Goal: Information Seeking & Learning: Stay updated

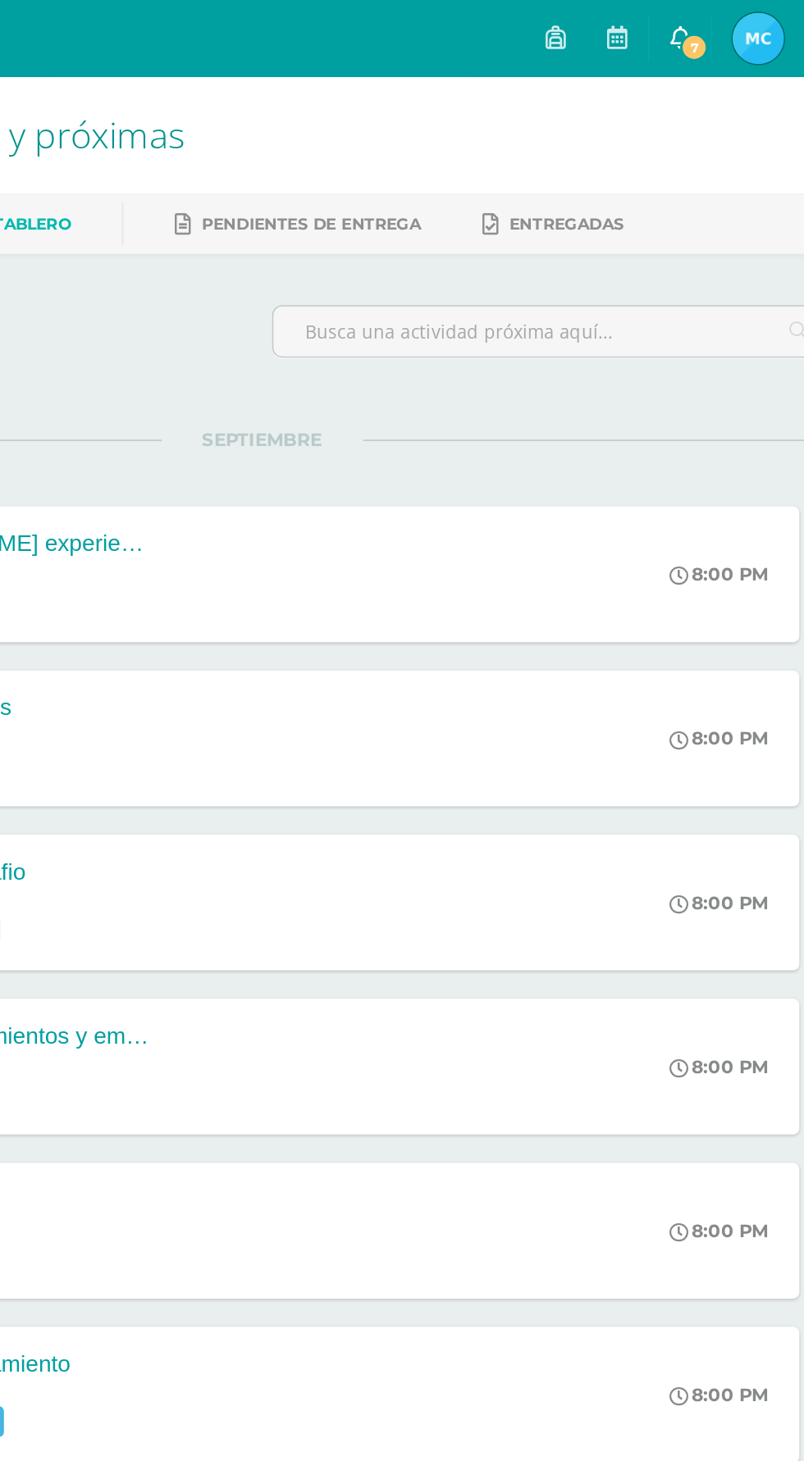
click at [689, 42] on link "7" at bounding box center [669, 24] width 39 height 49
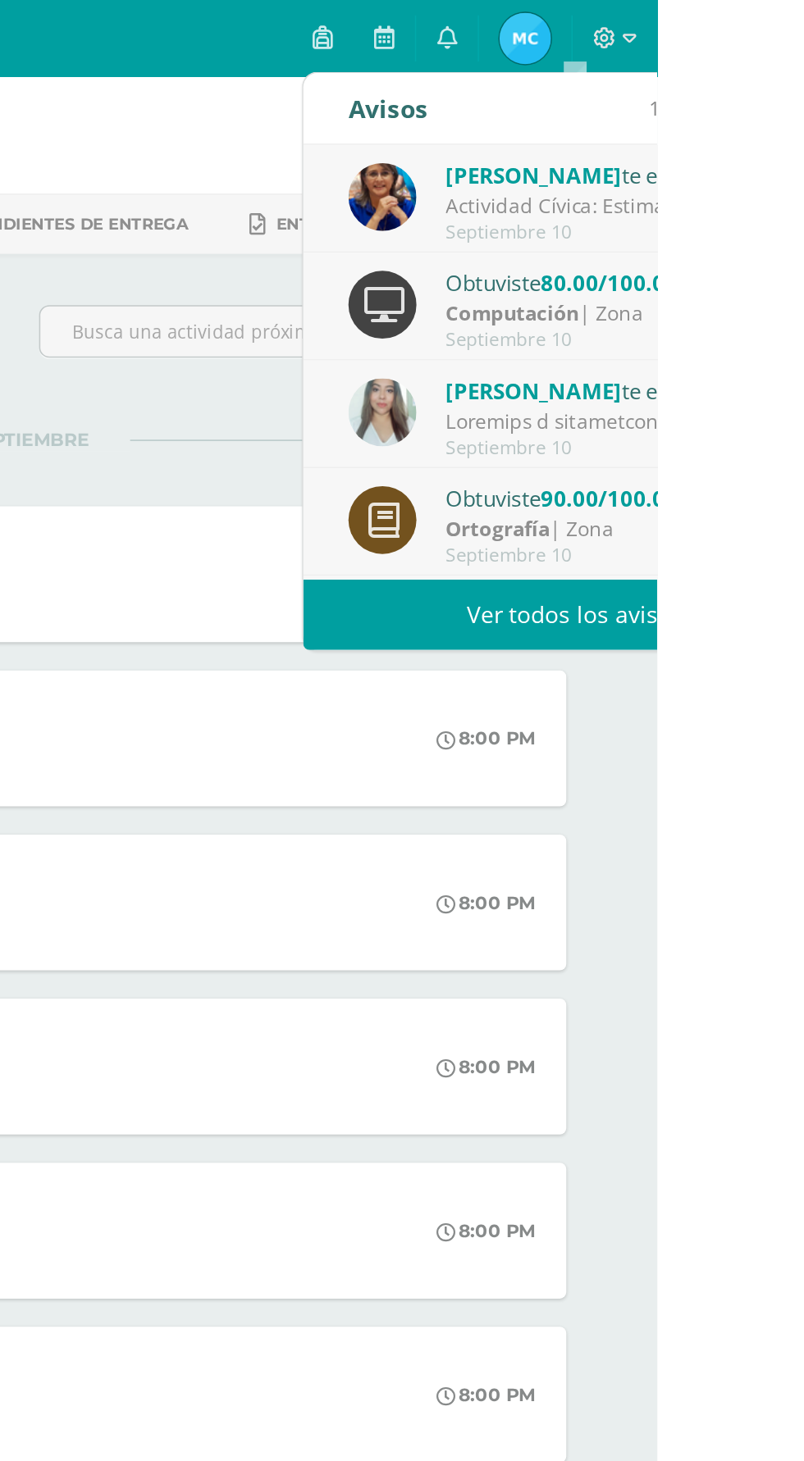
click at [803, 254] on div "Nohelia Hernández te envió un aviso" at bounding box center [782, 249] width 228 height 21
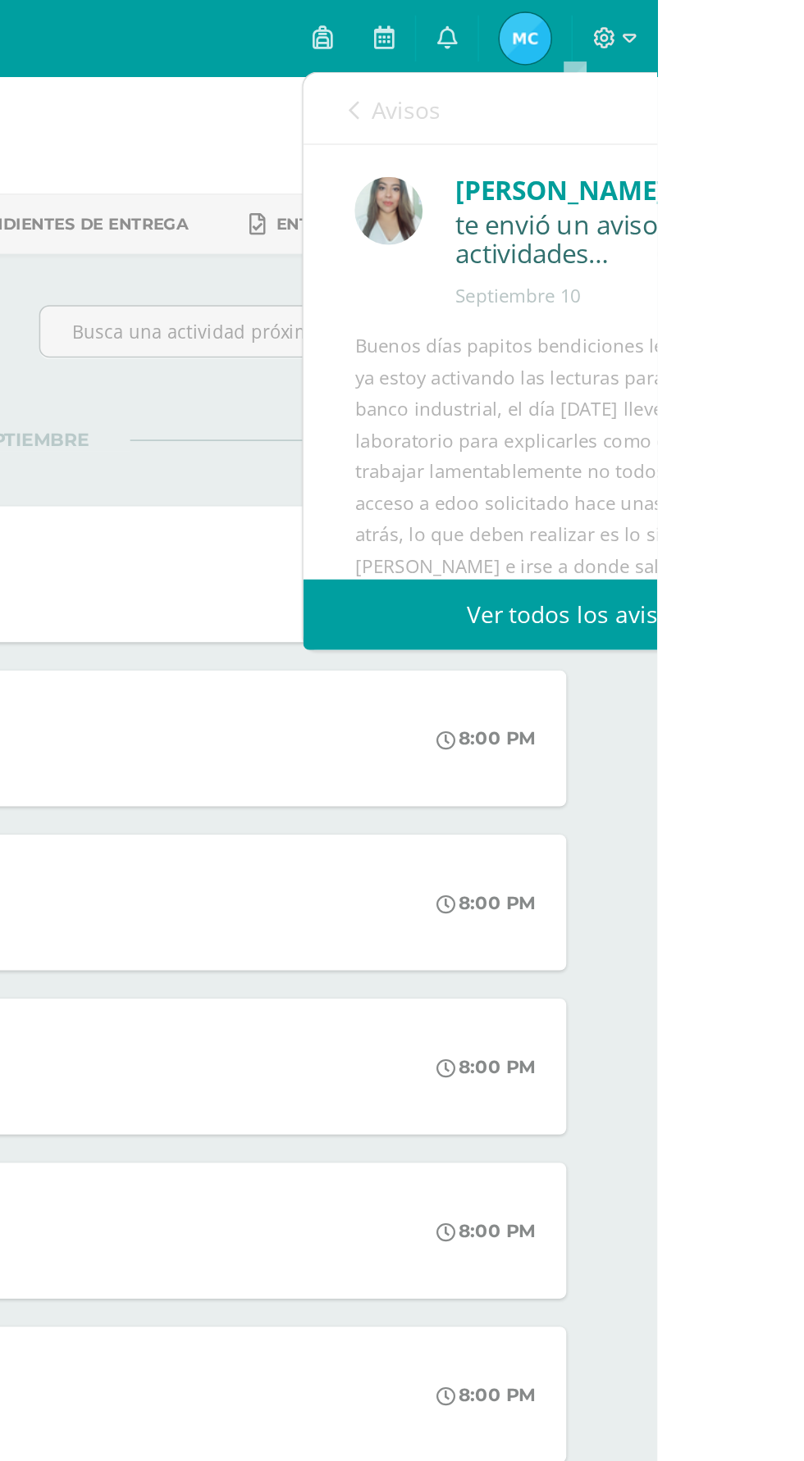
click at [753, 271] on div "Buenos días papitos bendiciones les comento que ya estoy activando las lecturas…" at bounding box center [750, 483] width 281 height 542
click at [803, 135] on div "te envió un aviso: Lecturas y actividades de eddo con banco industrial" at bounding box center [782, 154] width 217 height 39
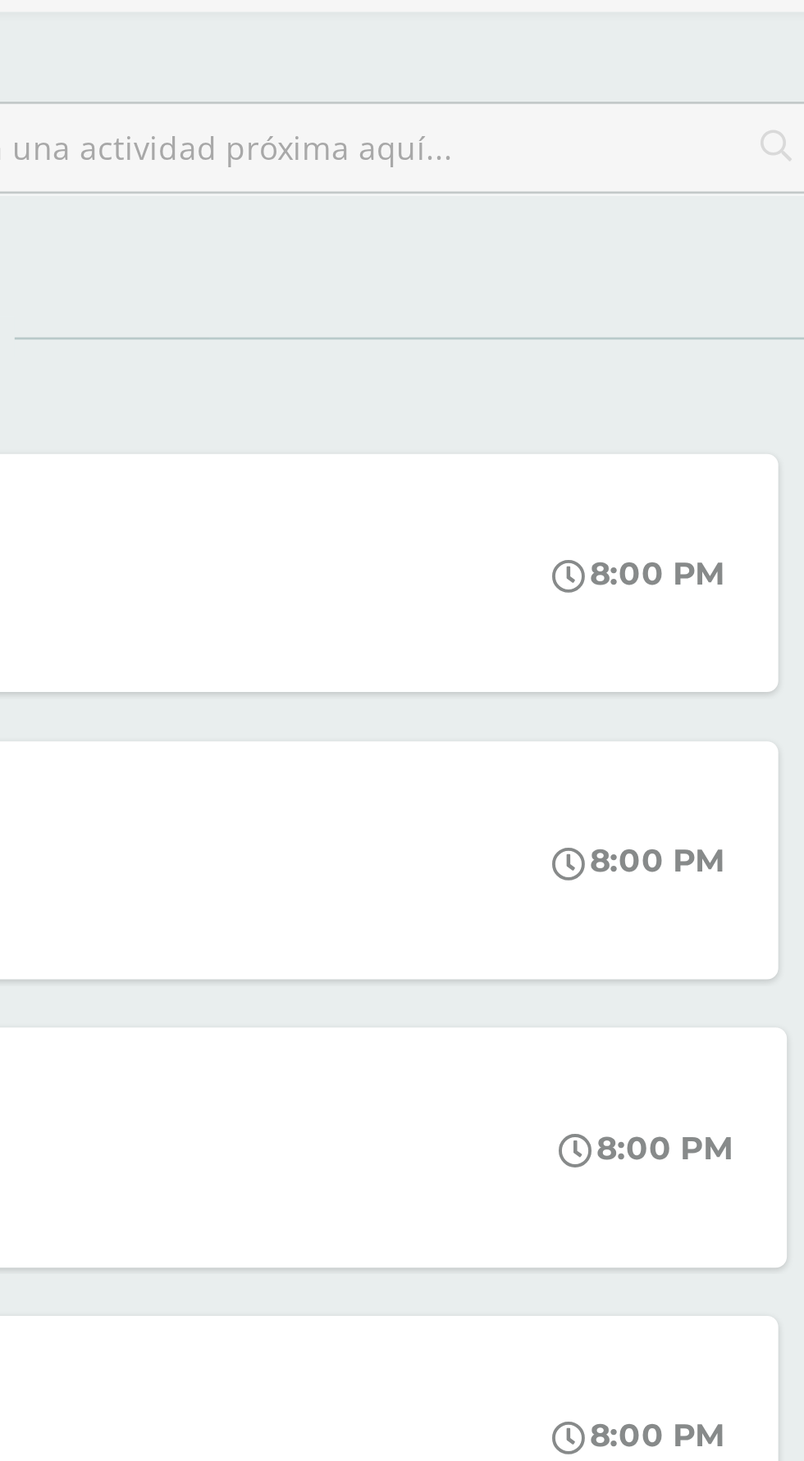
click at [736, 616] on div "8:00 PM" at bounding box center [705, 577] width 87 height 88
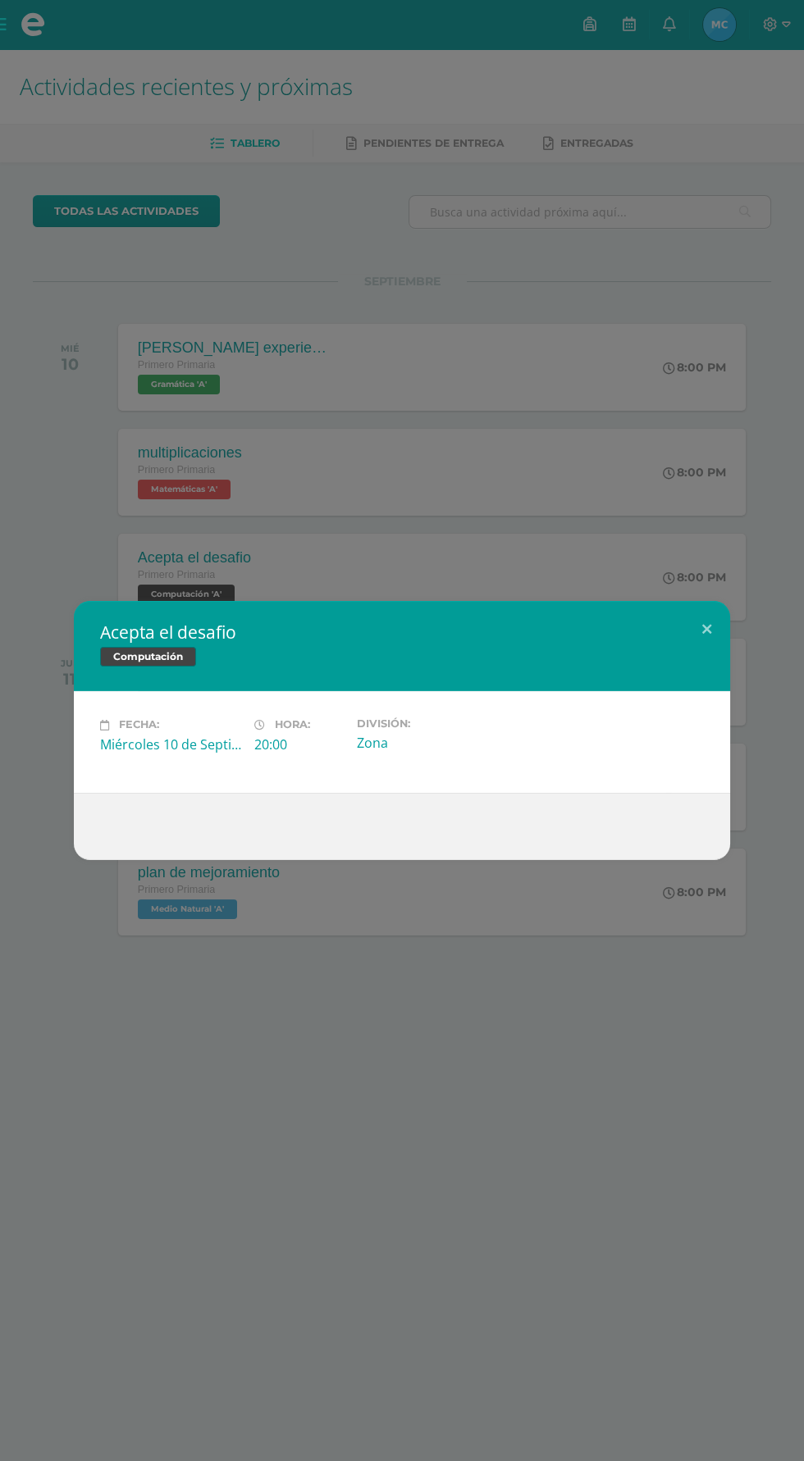
click at [299, 1124] on div "Acepta el desafio Computación Fecha: Miércoles 10 de Septiembre Hora: 20:00 Div…" at bounding box center [402, 730] width 804 height 1461
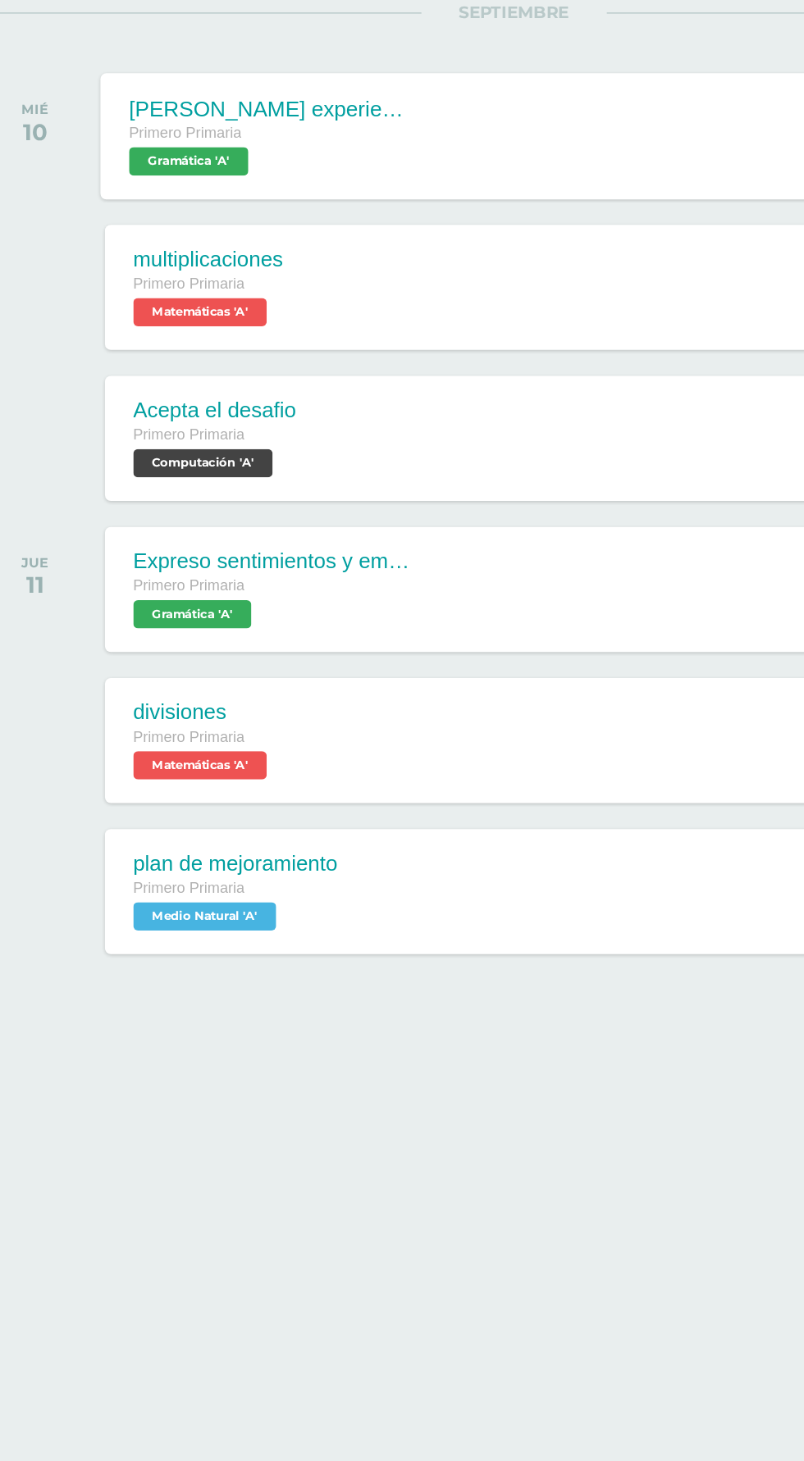
click at [210, 387] on span "Gramática 'A'" at bounding box center [176, 385] width 83 height 20
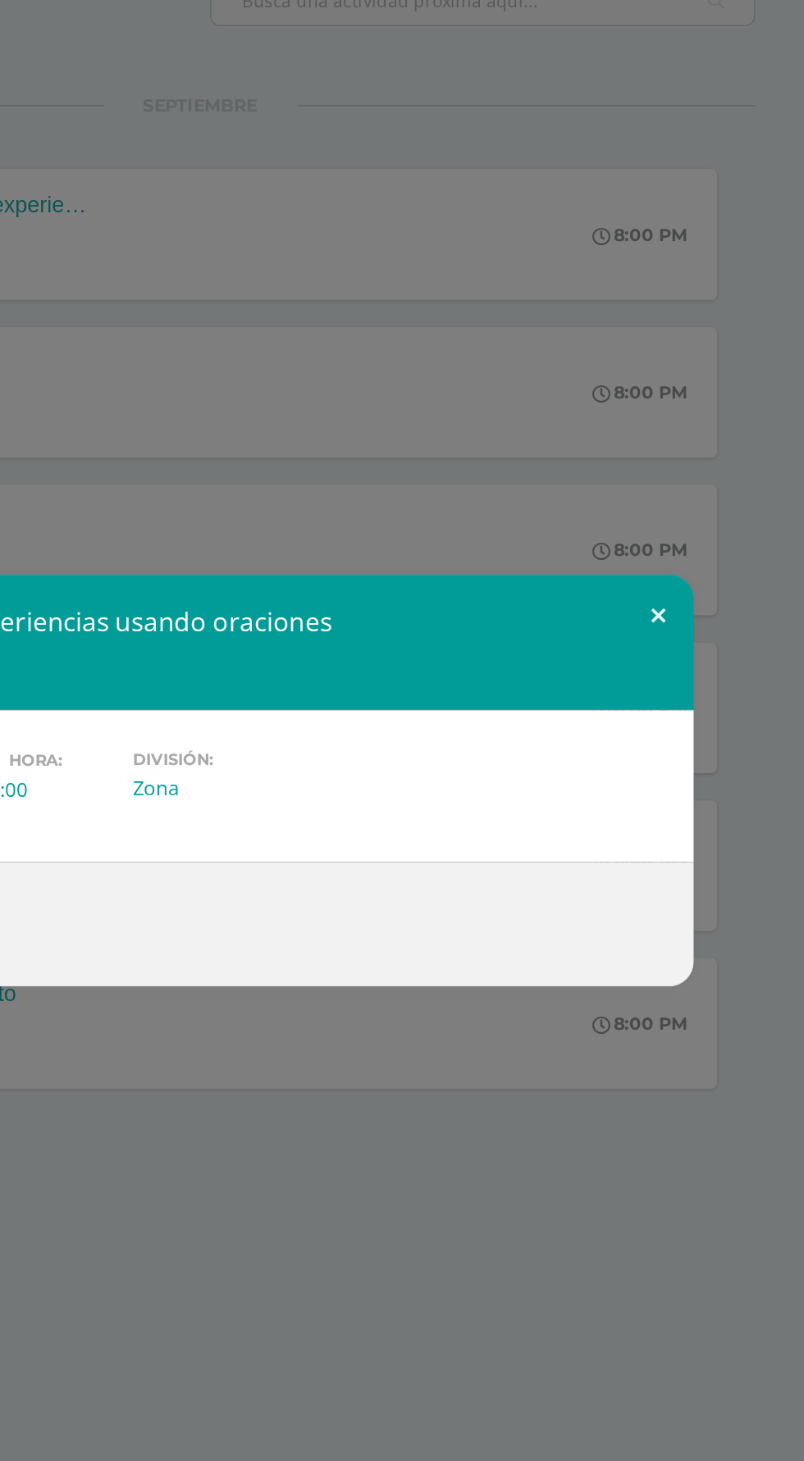
click at [725, 643] on button at bounding box center [706, 622] width 47 height 56
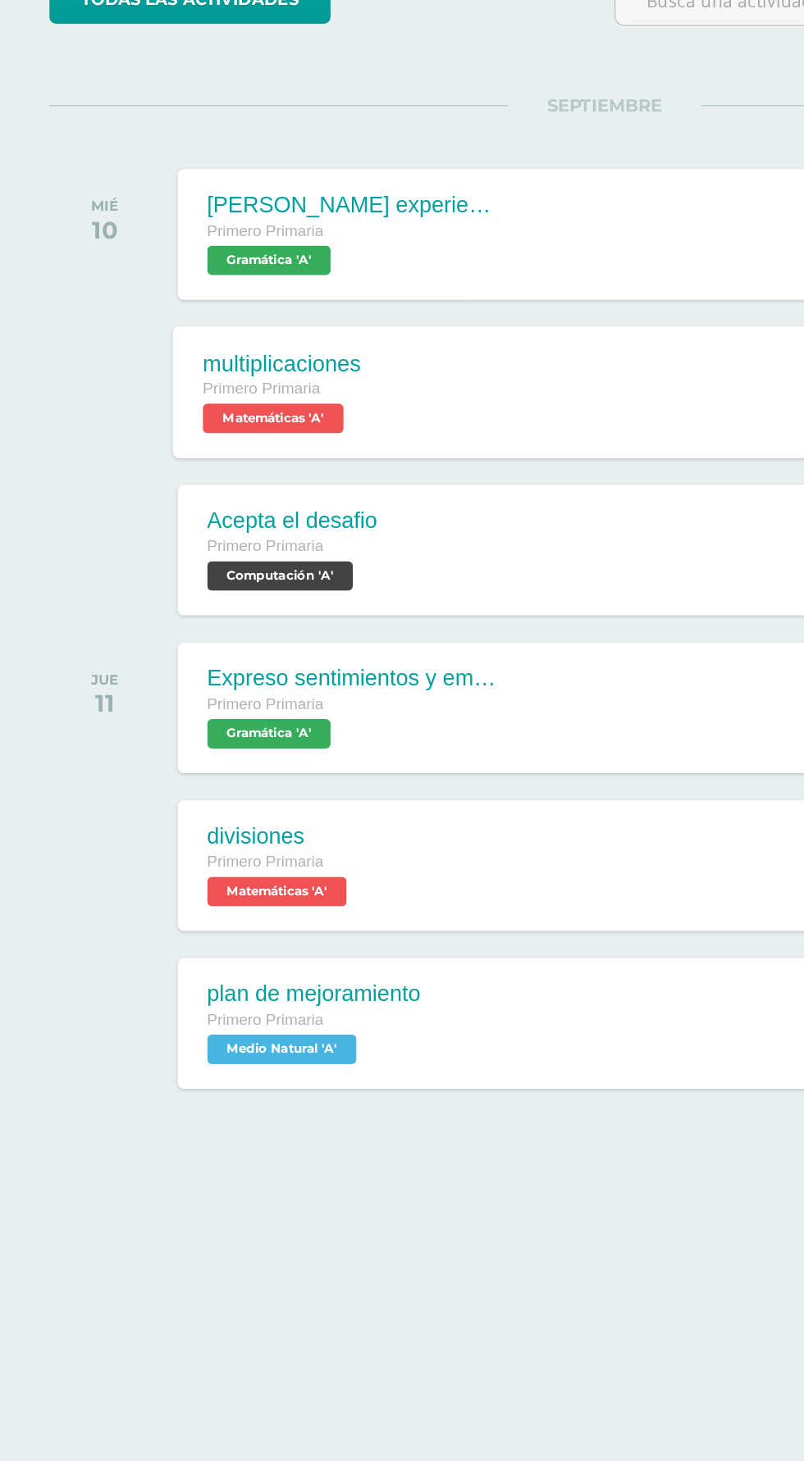
click at [279, 486] on div "multiplicaciones Primero Primaria Matemáticas 'A' 8:00 PM multiplicaciones Mate…" at bounding box center [432, 472] width 634 height 88
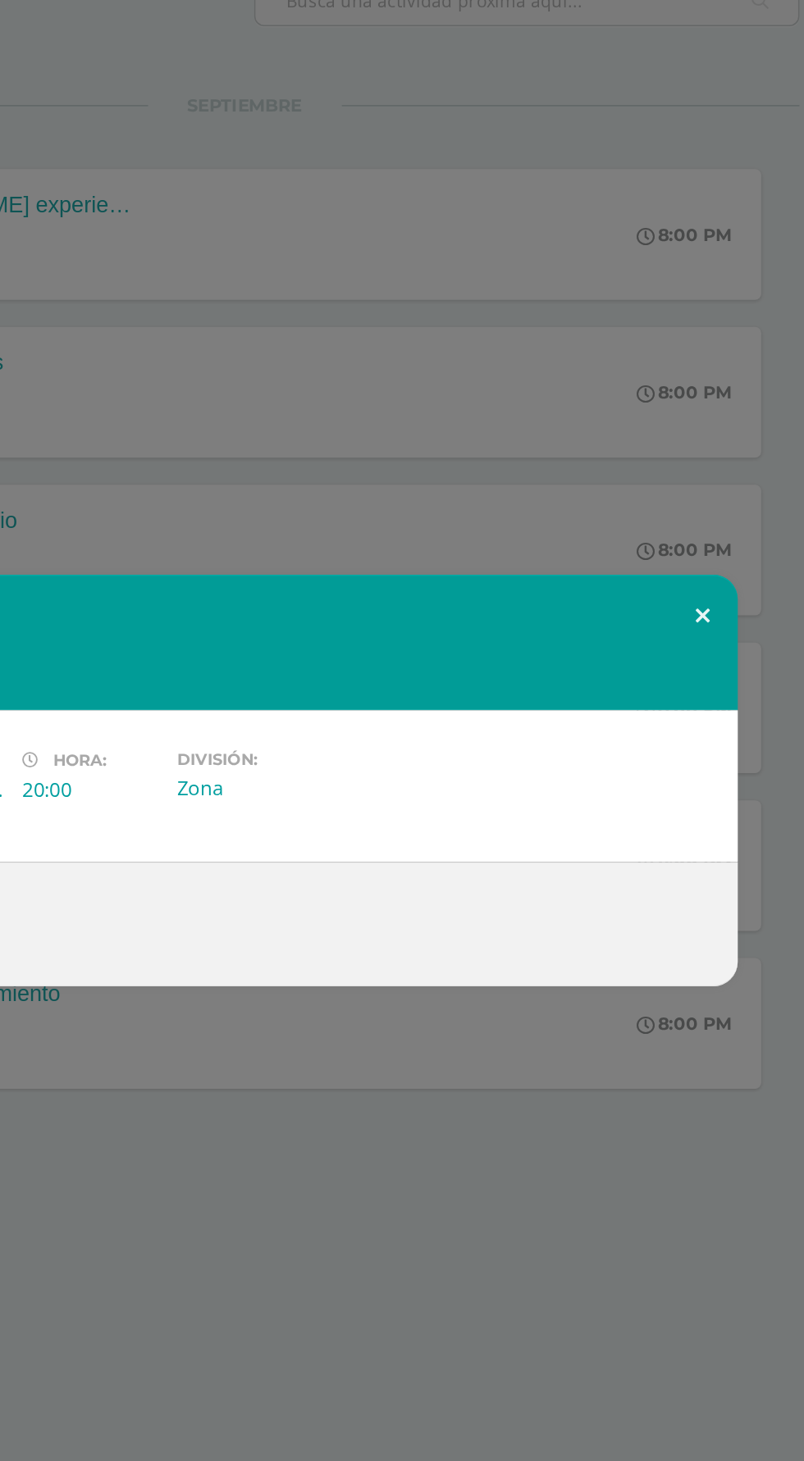
click at [714, 634] on button at bounding box center [706, 622] width 47 height 56
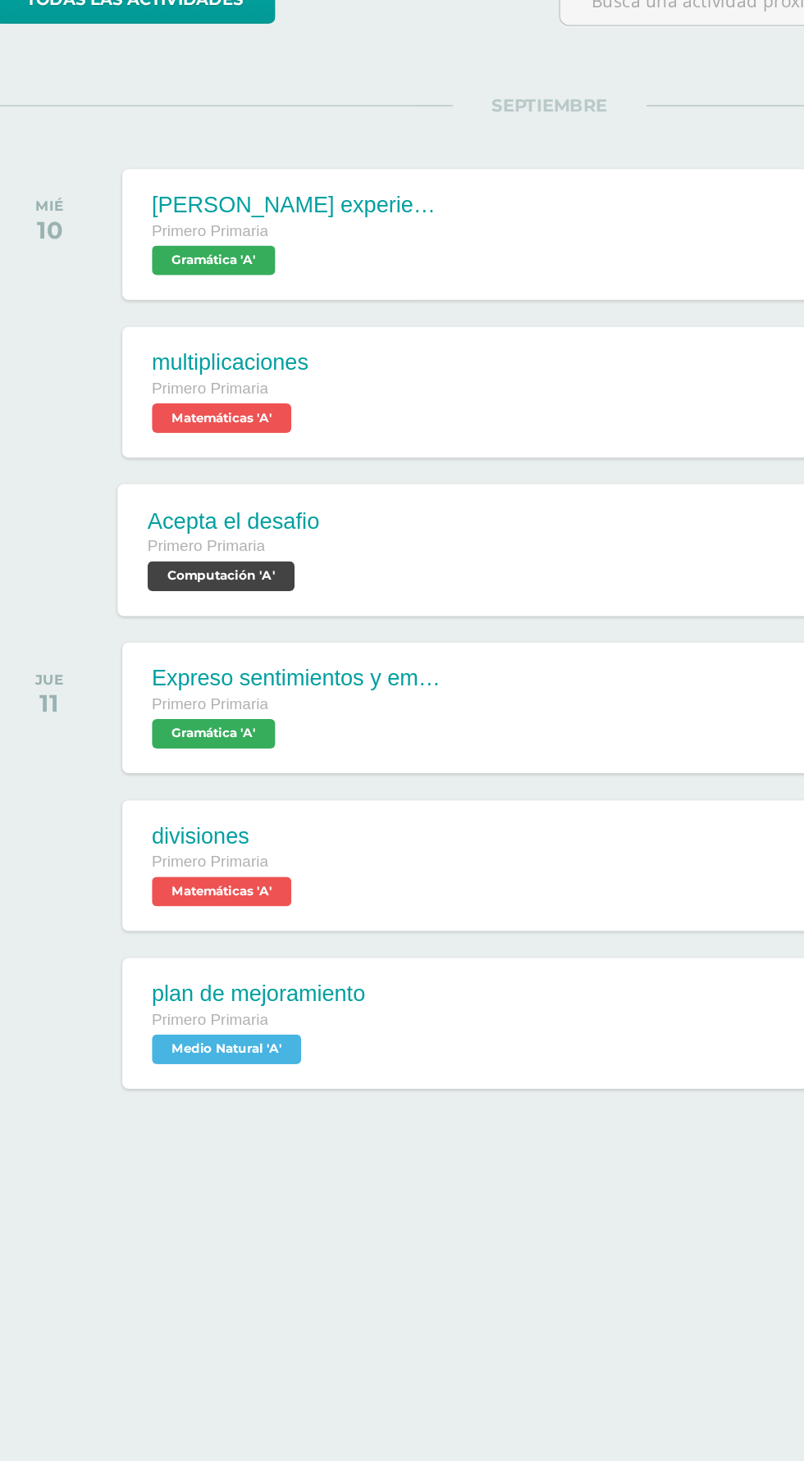
click at [304, 594] on div "Acepta el desafio Primero Primaria Computación 'A' 8:00 PM Acepta el desafio Co…" at bounding box center [432, 577] width 634 height 88
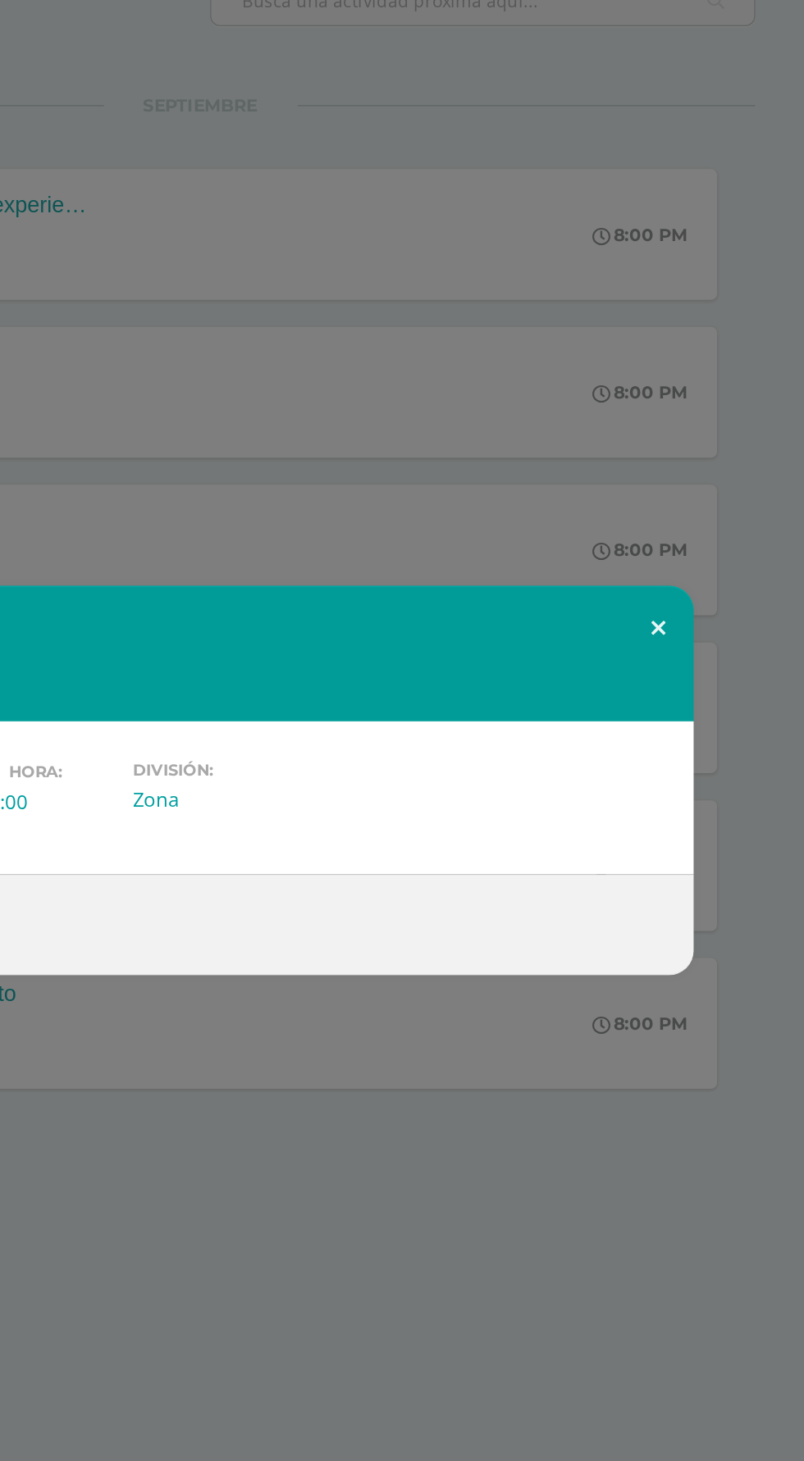
click at [718, 643] on button at bounding box center [706, 629] width 47 height 56
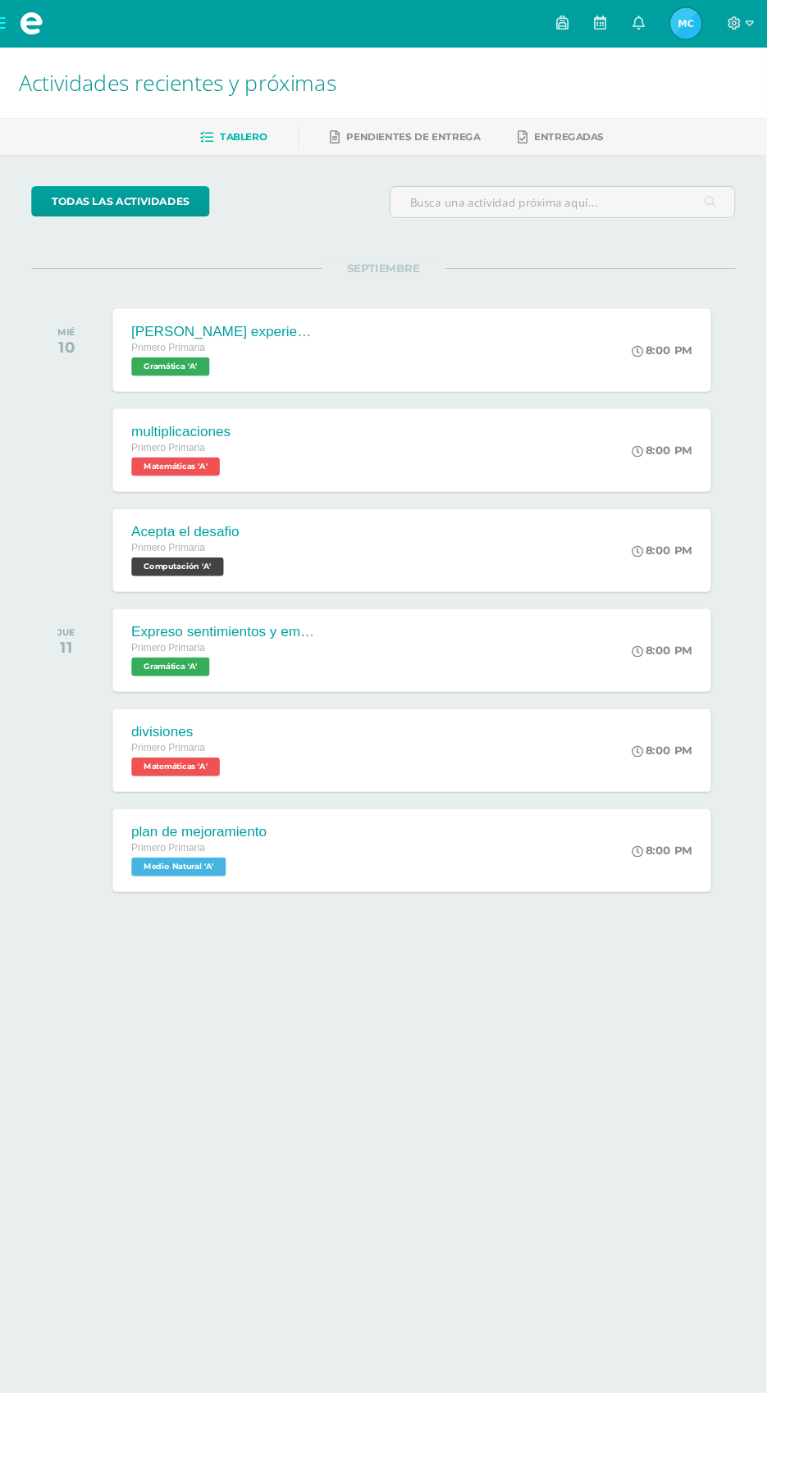
click at [739, 24] on span "[PERSON_NAME] Mi Perfil" at bounding box center [719, 24] width 39 height 33
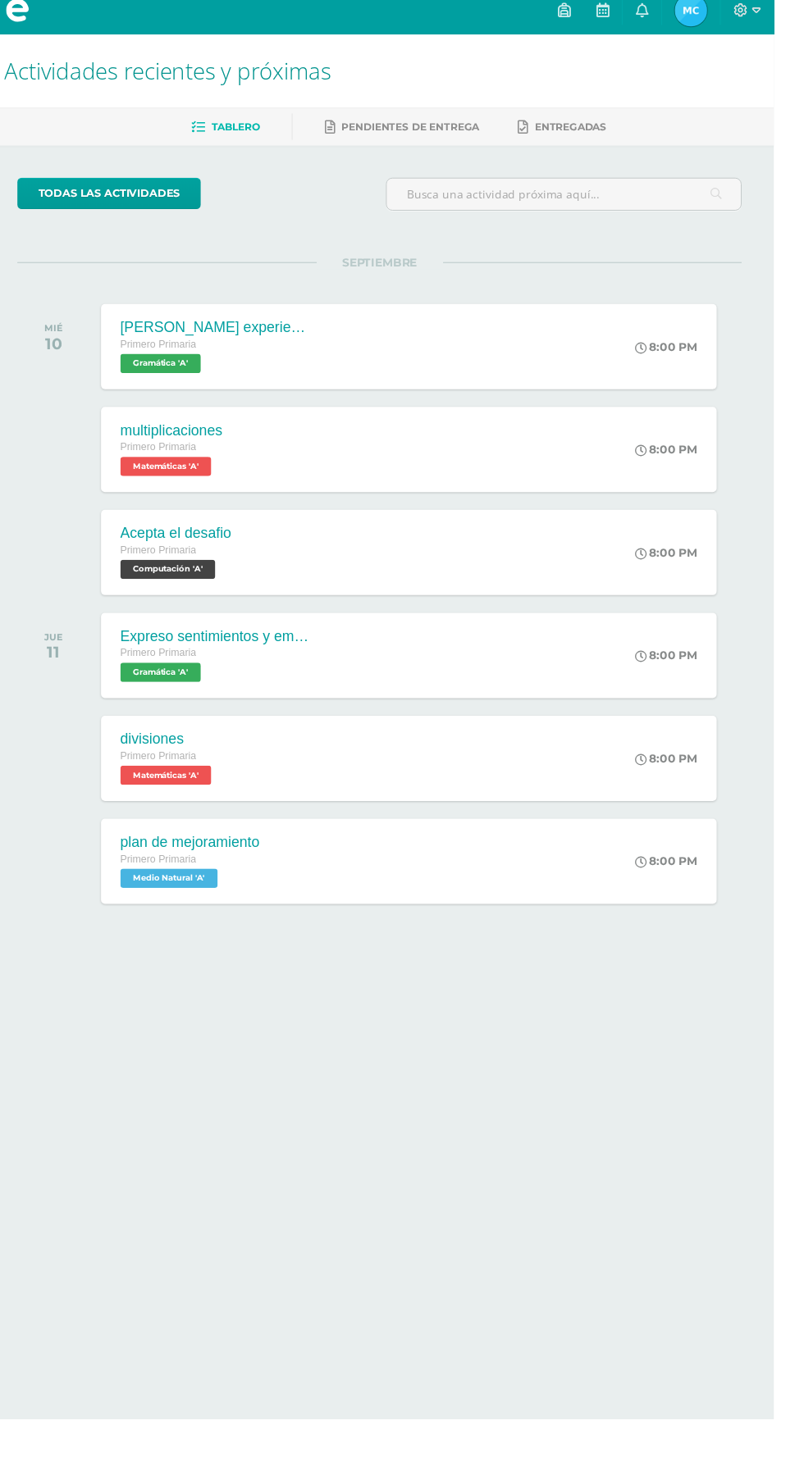
click at [800, 84] on div "Actividades recientes y próximas" at bounding box center [402, 86] width 804 height 75
click at [803, 48] on div at bounding box center [777, 24] width 54 height 49
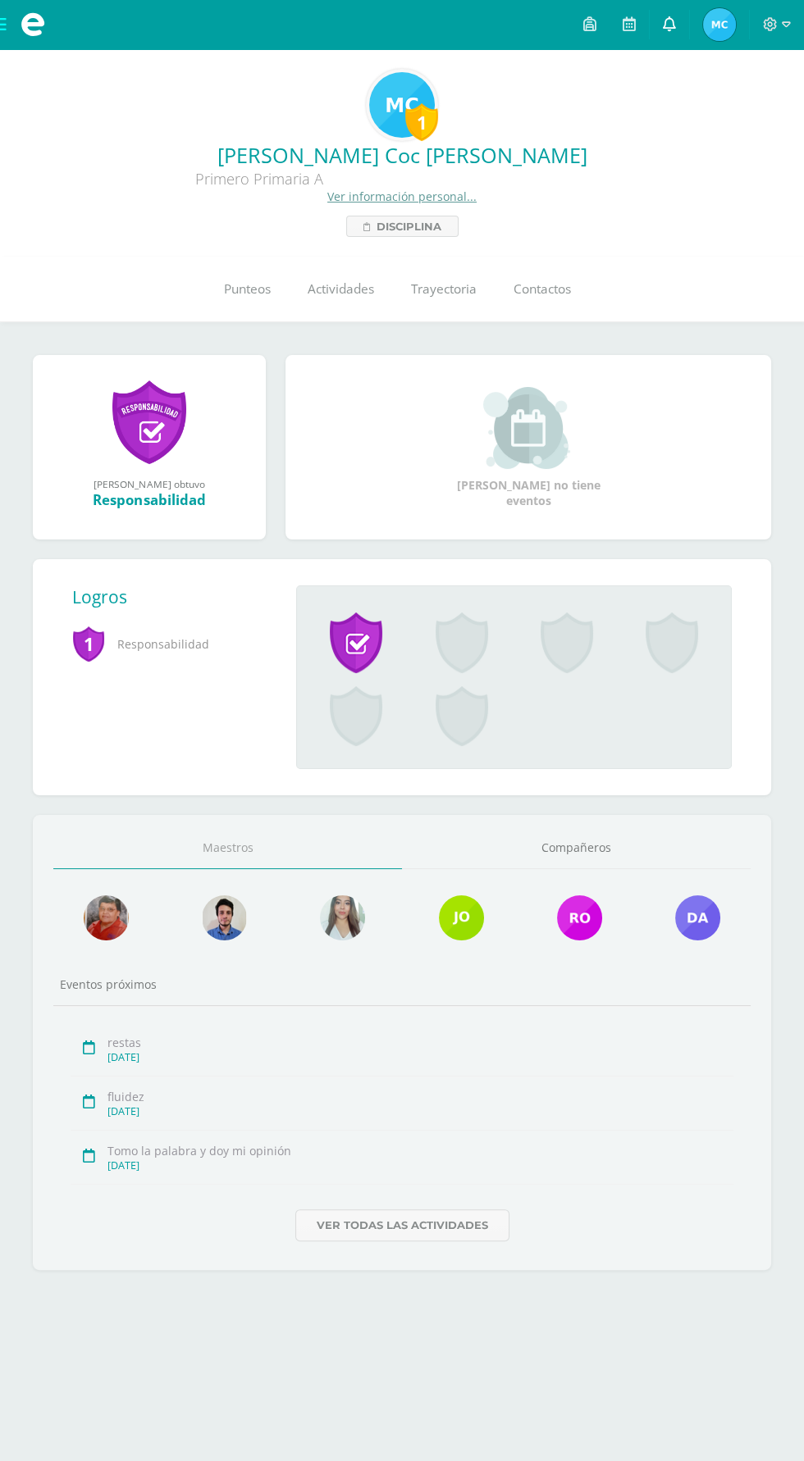
click at [671, 22] on icon at bounding box center [669, 23] width 13 height 15
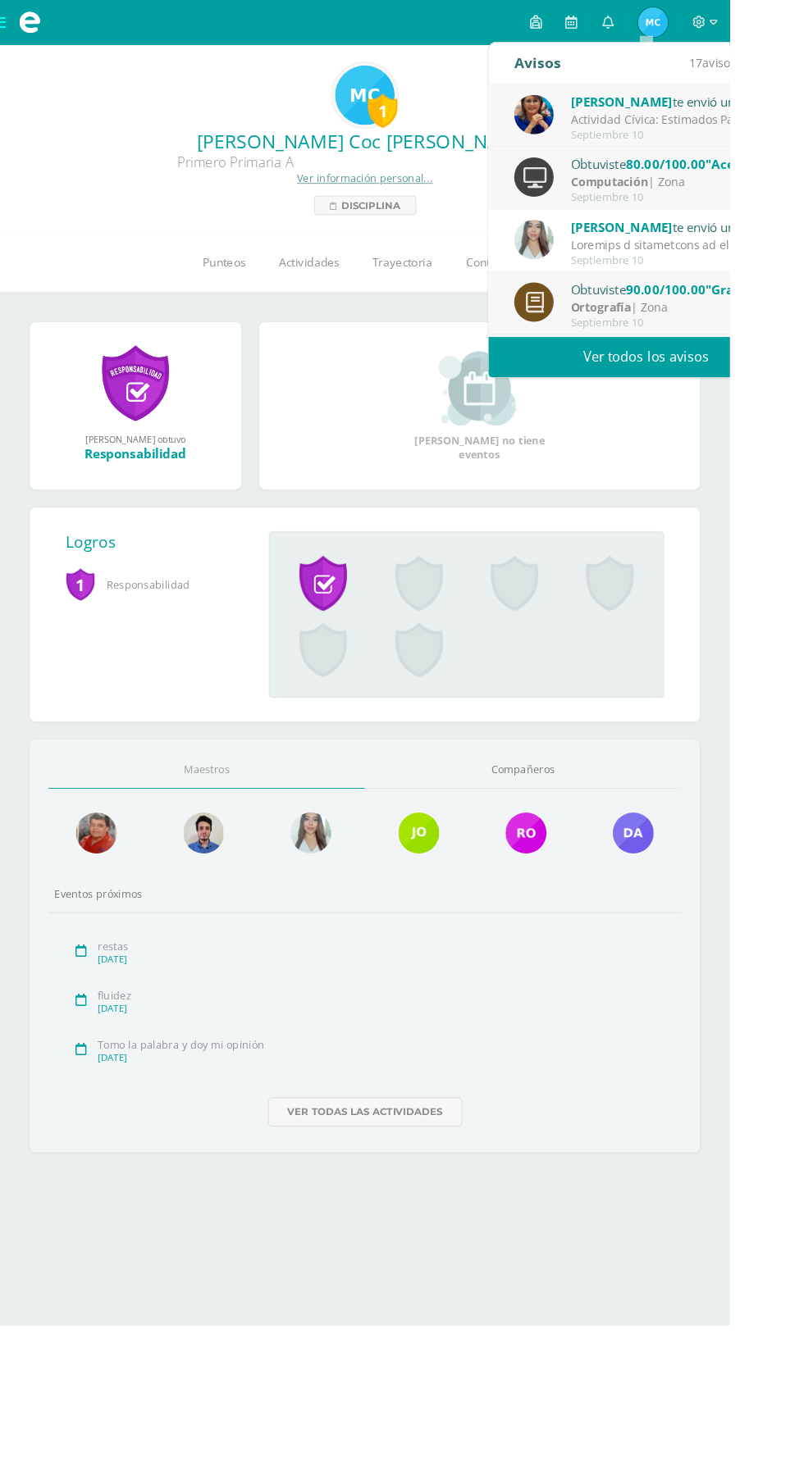
click at [791, 108] on div "Lucía Noriega te envió un aviso" at bounding box center [743, 111] width 228 height 21
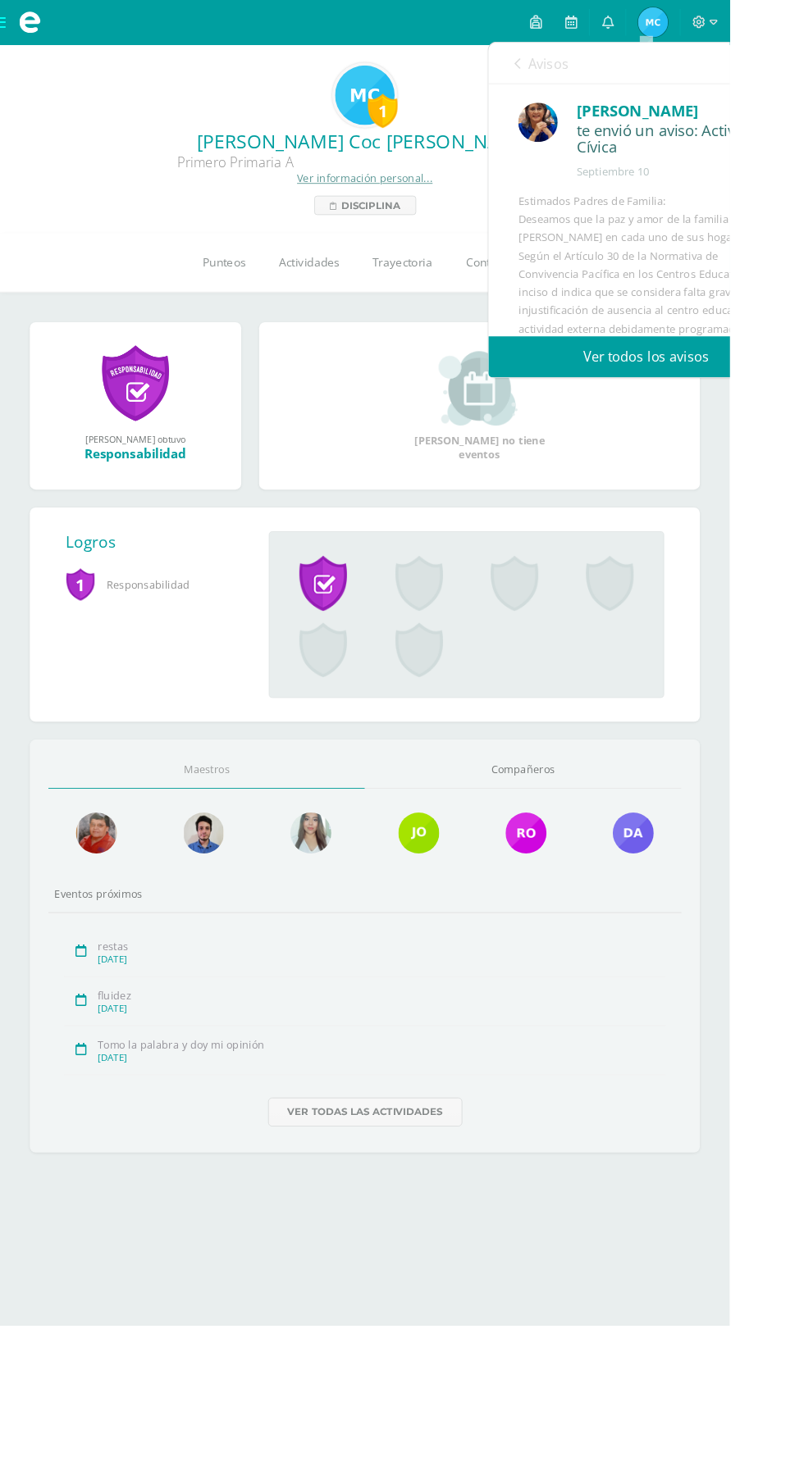
click at [759, 167] on div "te envió un aviso: Actividad Cívica" at bounding box center [743, 154] width 217 height 39
